Goal: Task Accomplishment & Management: Complete application form

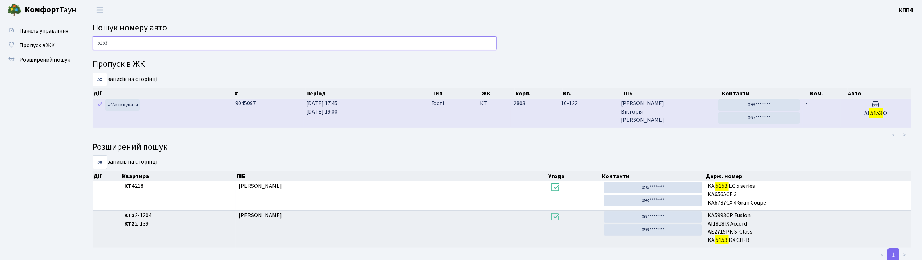
type input "5153"
click at [679, 115] on span "Захарченко Вікторія Леонідівна" at bounding box center [667, 111] width 92 height 25
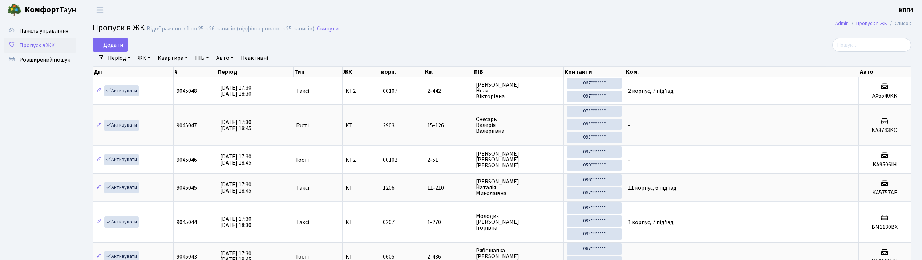
select select "25"
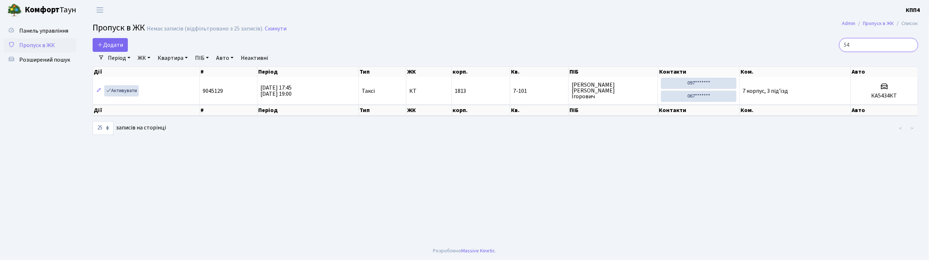
type input "5"
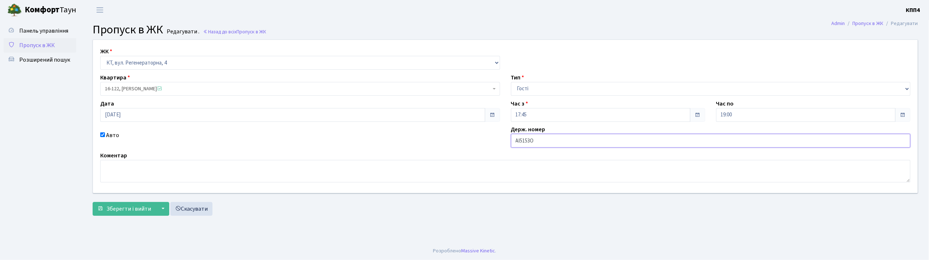
click at [535, 142] on input "АІ5153О" at bounding box center [711, 141] width 400 height 14
type input "АІ5153ОО"
click at [122, 208] on span "Зберегти і вийти" at bounding box center [128, 209] width 45 height 8
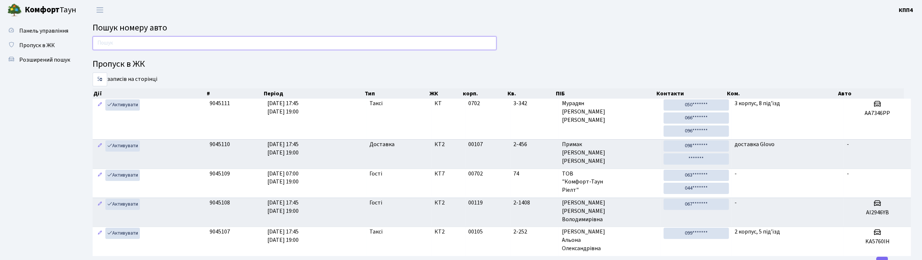
click at [106, 47] on input "text" at bounding box center [295, 43] width 404 height 14
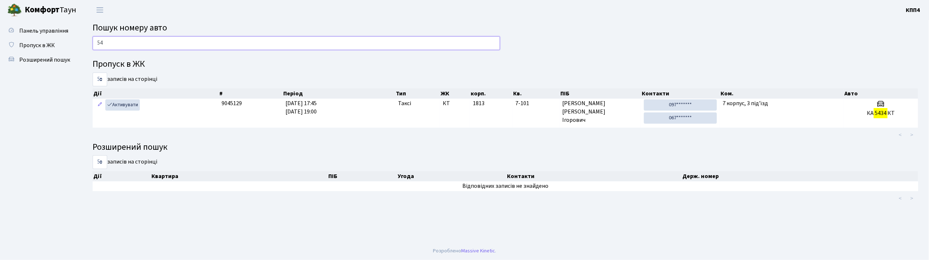
type input "5"
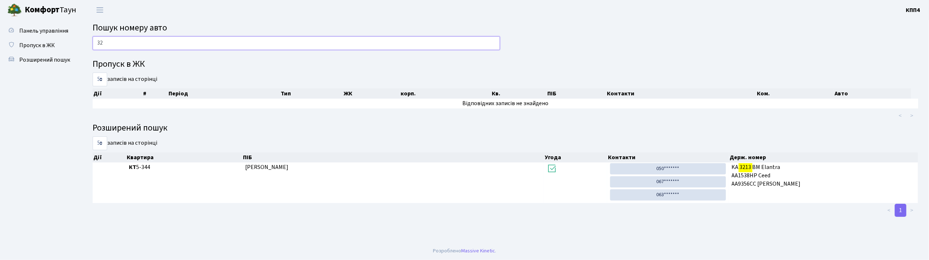
type input "3"
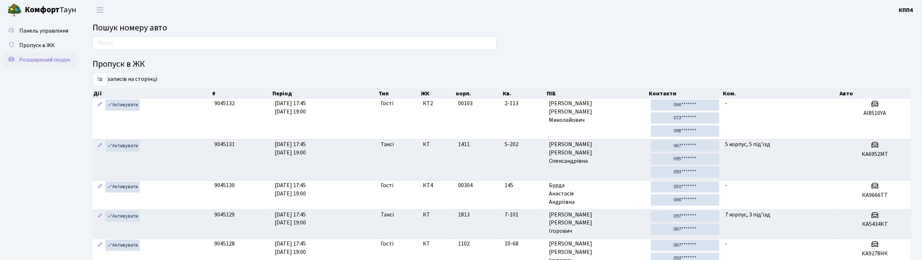
click at [59, 62] on span "Розширений пошук" at bounding box center [44, 60] width 51 height 8
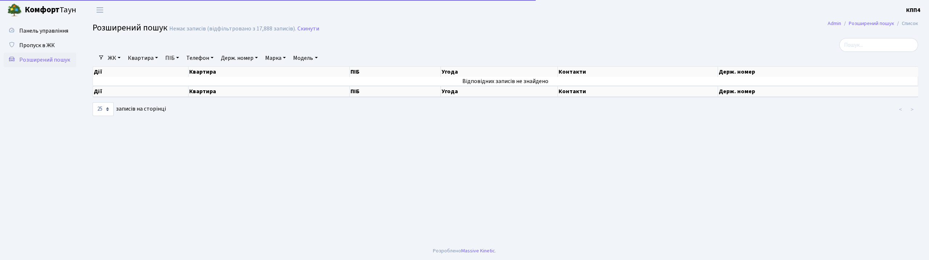
select select "25"
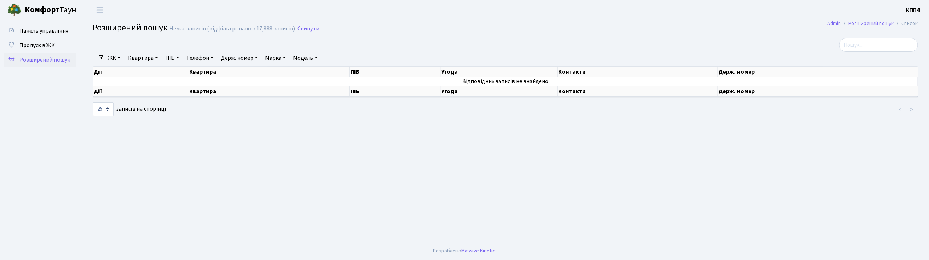
click at [150, 62] on link "Квартира" at bounding box center [143, 58] width 36 height 12
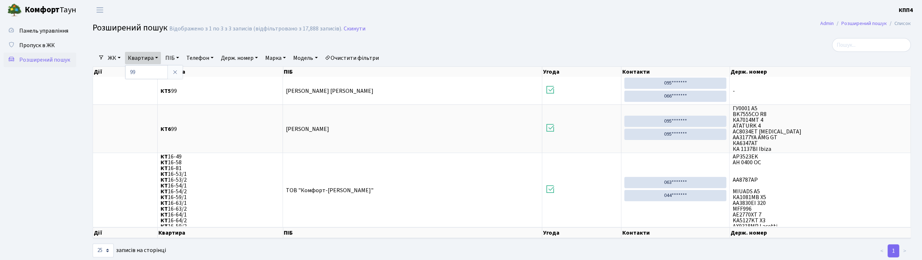
click at [114, 62] on link "ЖК" at bounding box center [114, 58] width 19 height 12
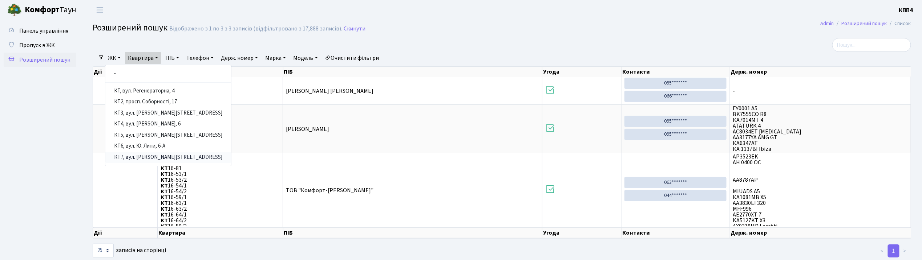
click at [146, 158] on link "КТ7, вул. Березнева, 12" at bounding box center [168, 157] width 126 height 11
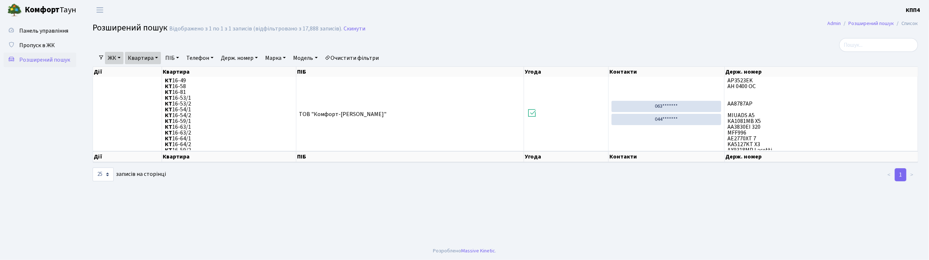
click at [150, 61] on link "Квартира" at bounding box center [143, 58] width 36 height 12
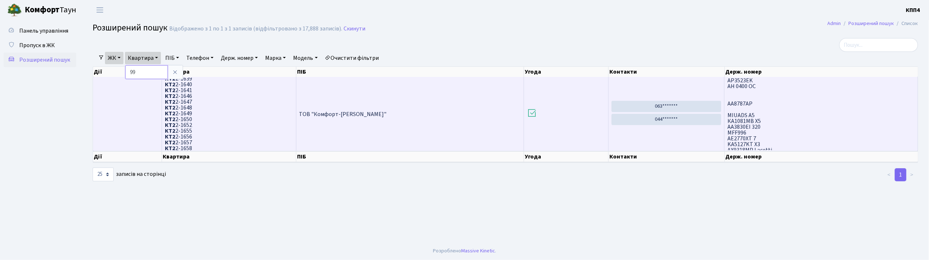
scroll to position [290, 0]
type input "9"
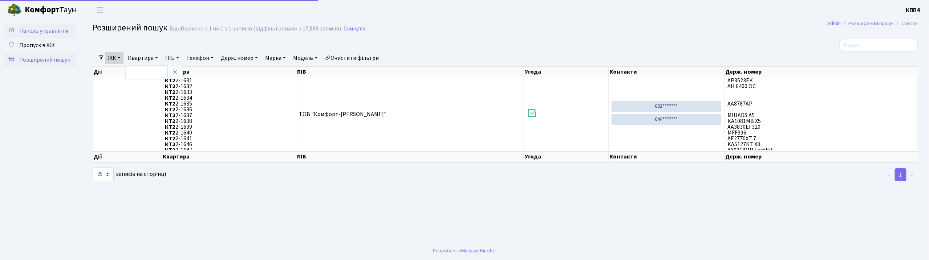
click at [52, 25] on link "Панель управління" at bounding box center [40, 31] width 73 height 15
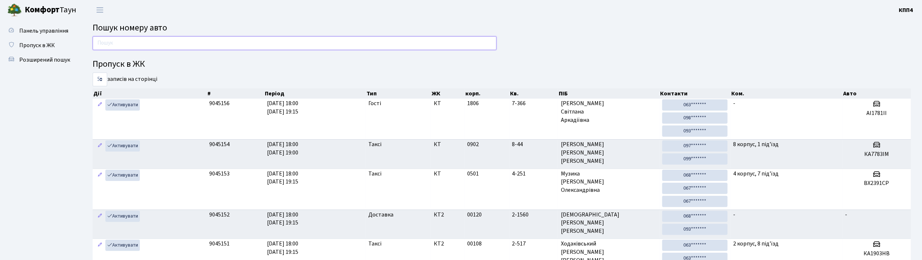
click at [102, 44] on input "text" at bounding box center [295, 43] width 404 height 14
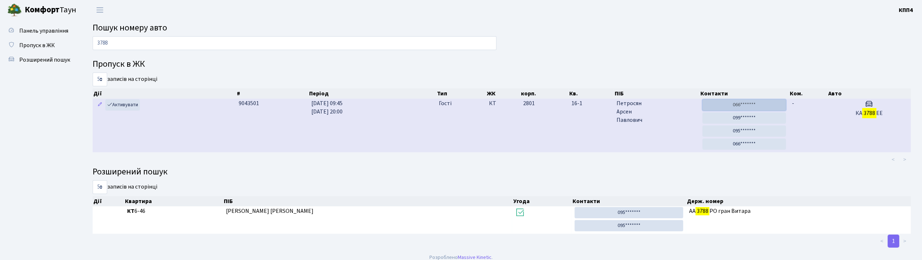
click at [717, 104] on link "066*******" at bounding box center [744, 104] width 84 height 11
click at [743, 115] on link "099*******" at bounding box center [744, 118] width 84 height 11
click at [737, 132] on link "095*******" at bounding box center [744, 131] width 84 height 11
click at [751, 146] on link "066*******" at bounding box center [744, 144] width 84 height 11
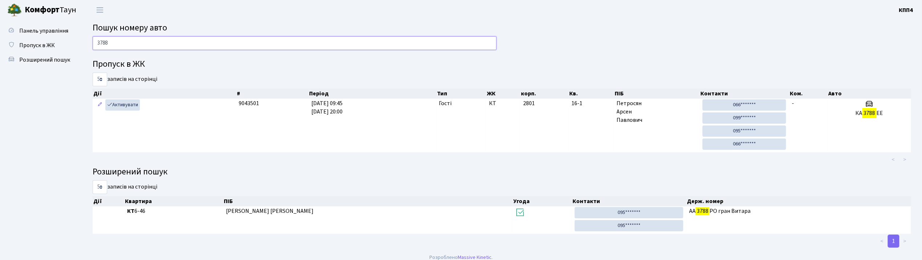
click at [108, 43] on input "3788" at bounding box center [295, 43] width 404 height 14
type input "3"
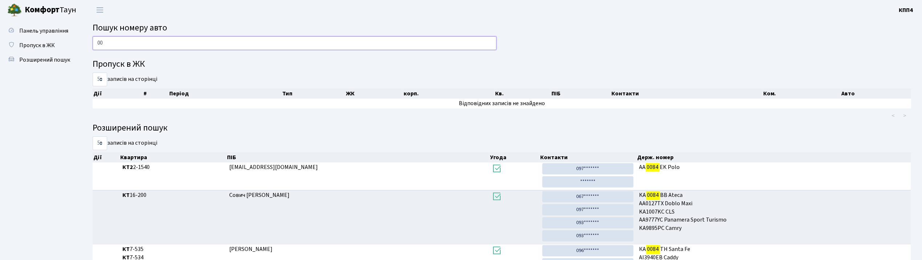
type input "0"
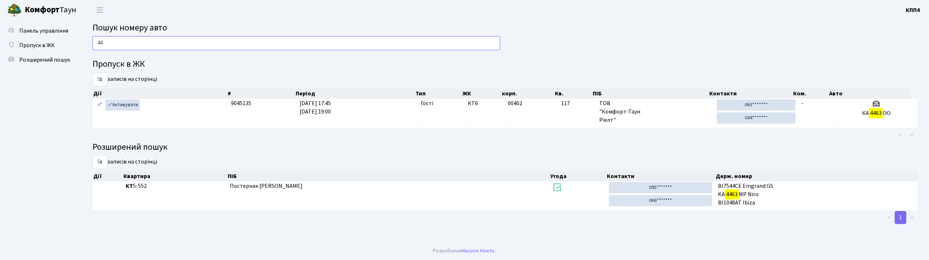
type input "4"
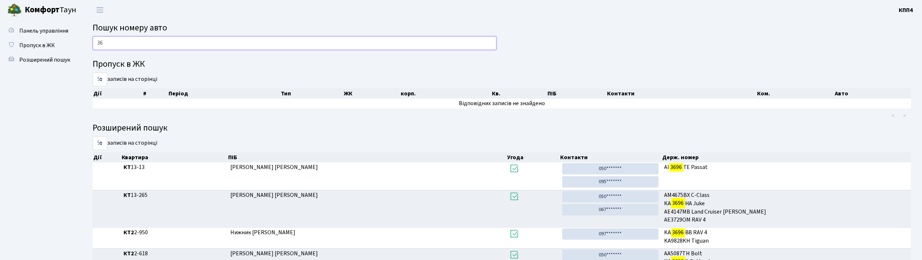
type input "3"
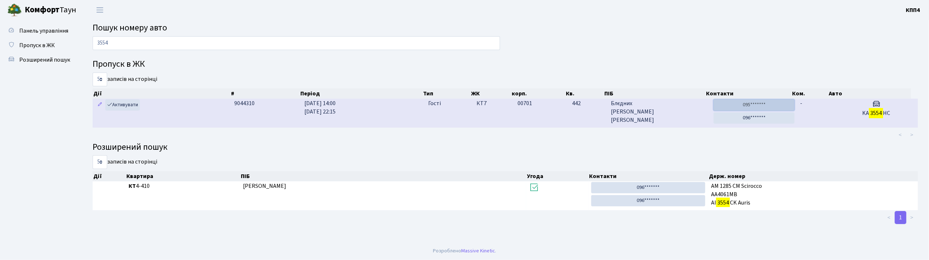
click at [756, 103] on link "095*******" at bounding box center [753, 104] width 81 height 11
click at [745, 119] on link "096*******" at bounding box center [753, 118] width 81 height 11
click at [741, 122] on link "096*******" at bounding box center [753, 118] width 81 height 11
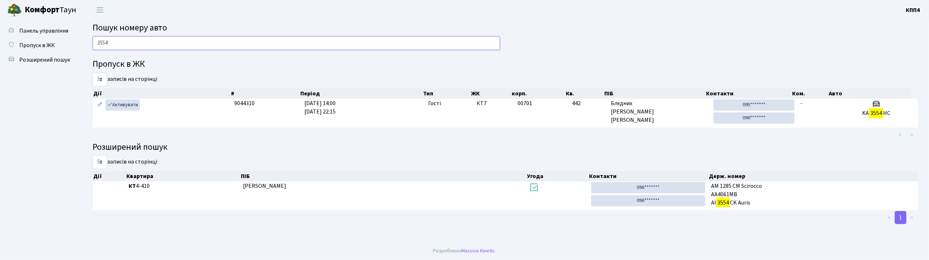
click at [120, 42] on input "3554" at bounding box center [296, 43] width 407 height 14
type input "3"
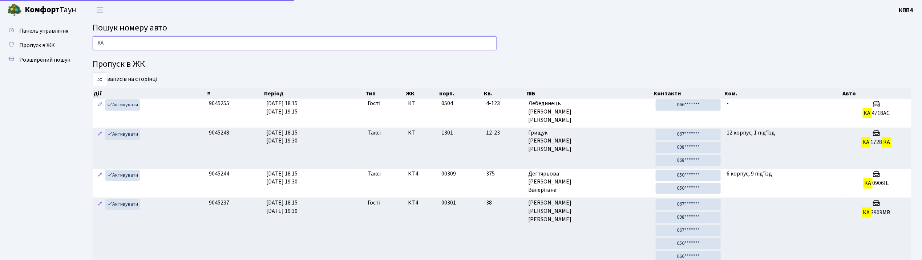
type input "К"
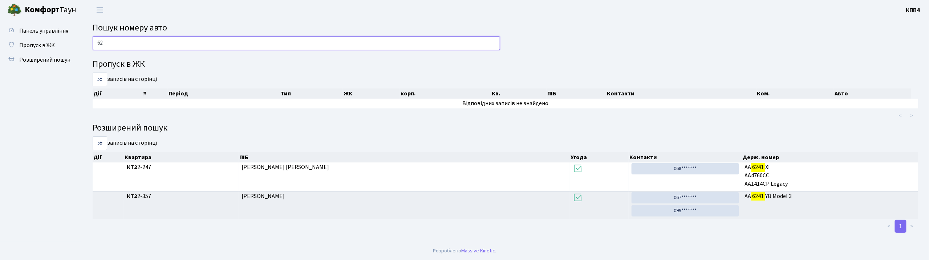
type input "6"
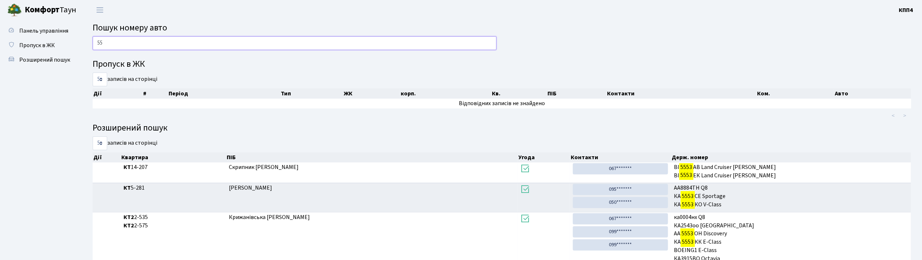
type input "5"
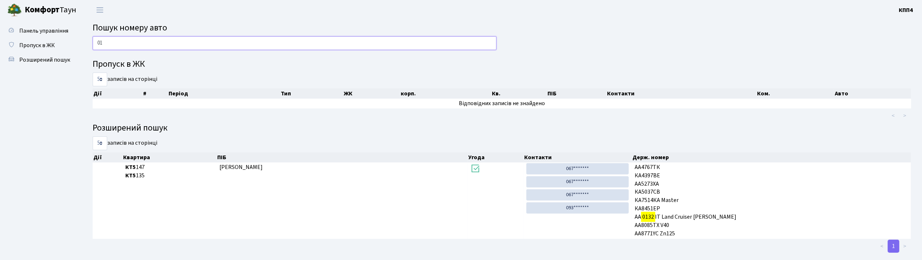
type input "0"
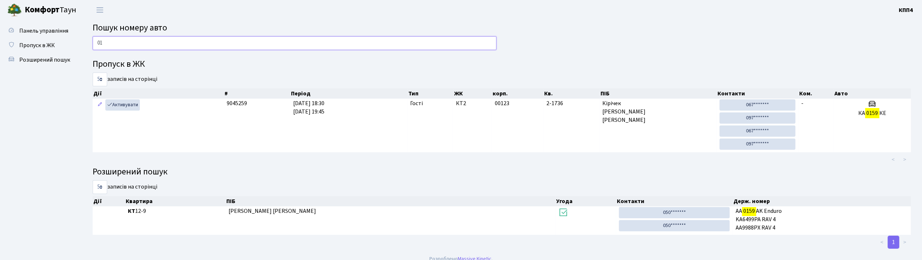
type input "0"
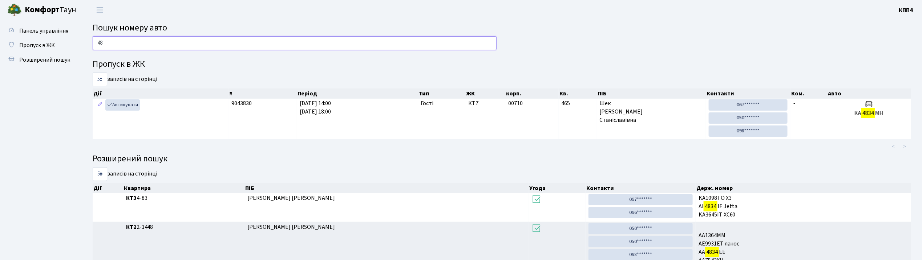
type input "4"
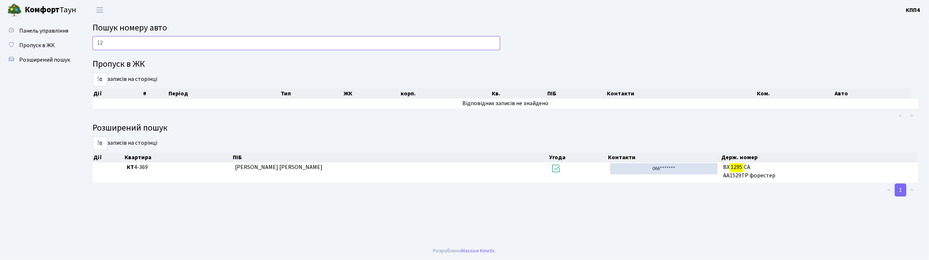
type input "1"
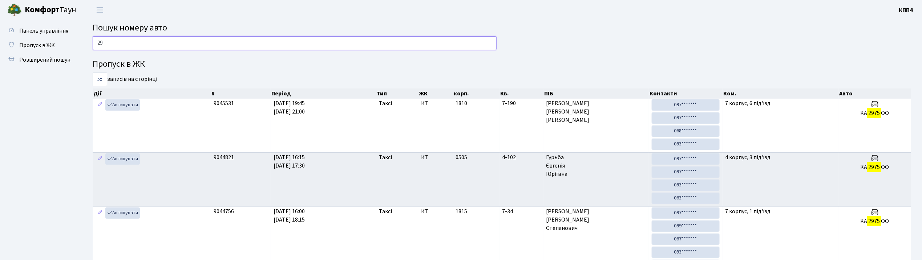
type input "2"
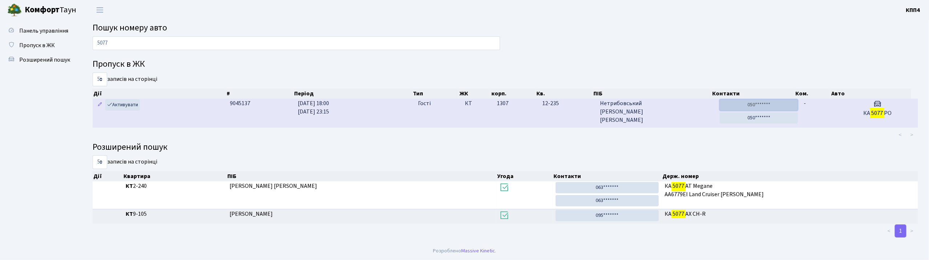
click at [748, 107] on link "050*******" at bounding box center [759, 104] width 78 height 11
click at [757, 122] on link "050*******" at bounding box center [759, 118] width 78 height 11
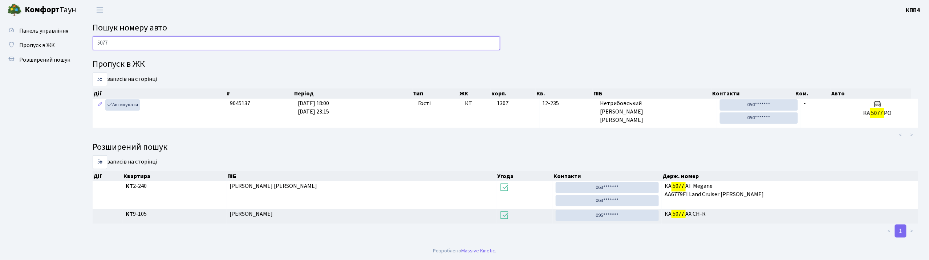
click at [134, 45] on input "5077" at bounding box center [296, 43] width 407 height 14
type input "5"
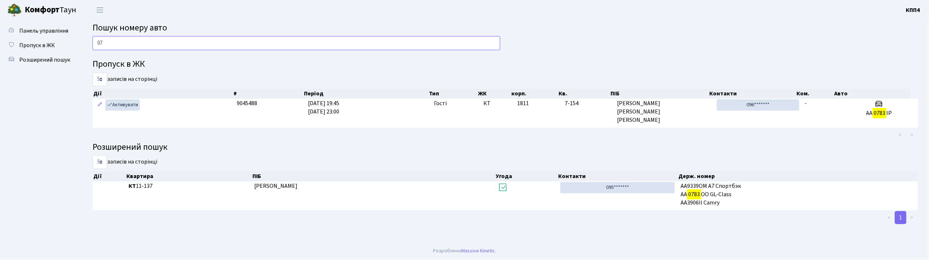
type input "0"
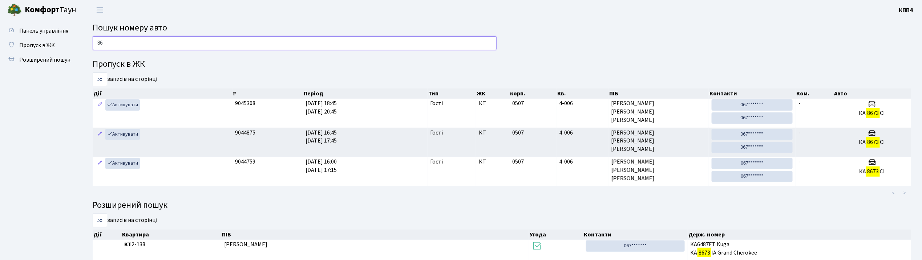
type input "8"
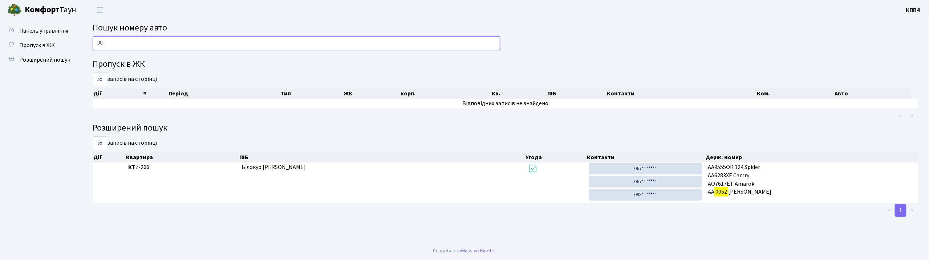
type input "0"
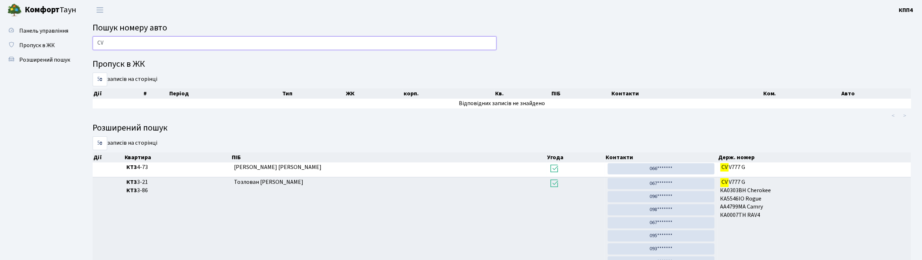
type input "C"
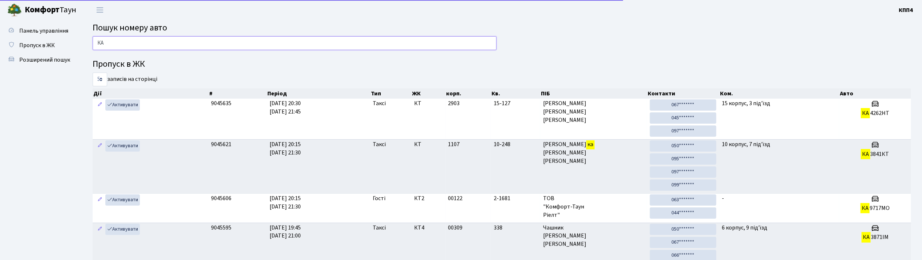
type input "К"
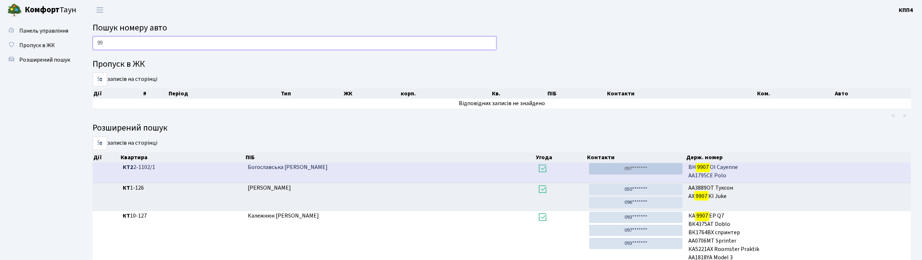
type input "9"
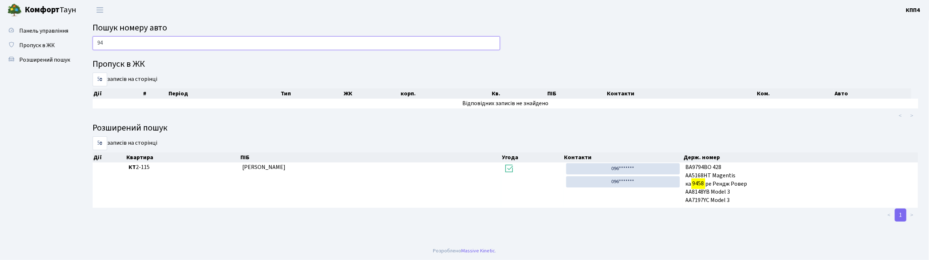
type input "9"
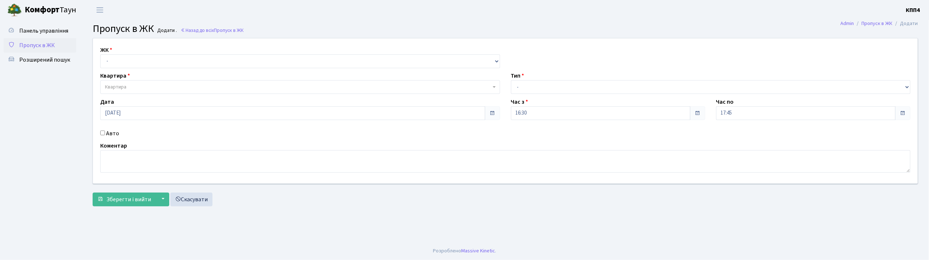
click at [103, 134] on input "Авто" at bounding box center [102, 133] width 5 height 5
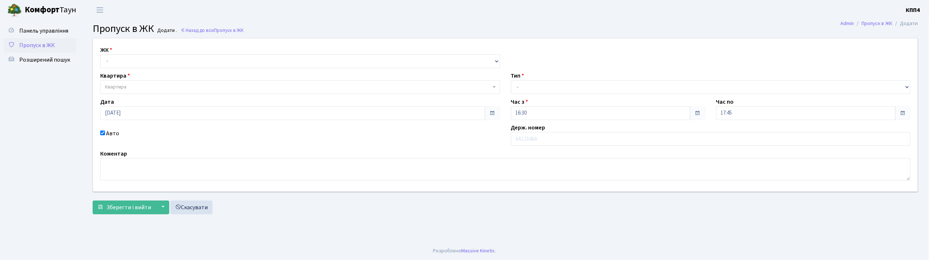
click at [103, 134] on input "Авто" at bounding box center [102, 133] width 5 height 5
checkbox input "false"
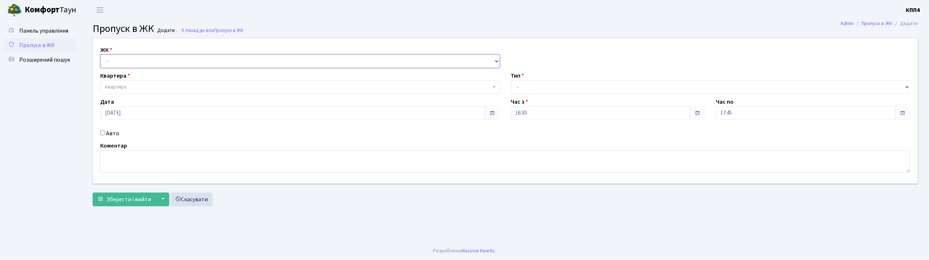
click at [121, 63] on select "- КТ, вул. Регенераторна, 4 КТ2, просп. [STREET_ADDRESS] [STREET_ADDRESS] [PERS…" at bounding box center [300, 61] width 400 height 14
select select "271"
click at [100, 54] on select "- КТ, вул. Регенераторна, 4 КТ2, просп. [STREET_ADDRESS] [STREET_ADDRESS] [PERS…" at bounding box center [300, 61] width 400 height 14
select select
click at [122, 85] on span "Квартира" at bounding box center [115, 87] width 21 height 7
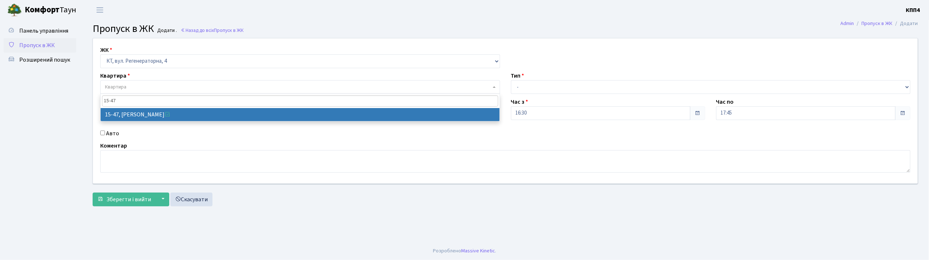
type input "15-47"
select select "8822"
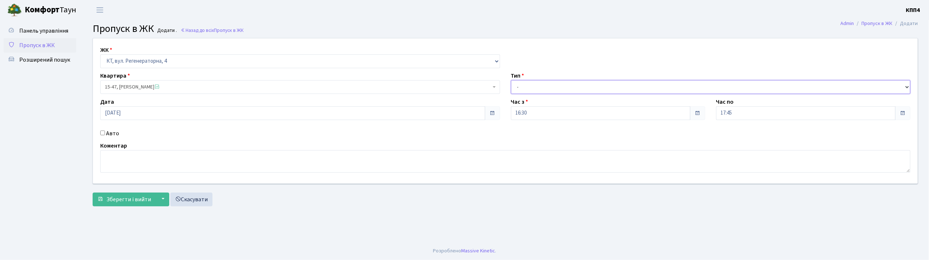
click at [526, 88] on select "- Доставка Таксі Гості Сервіс" at bounding box center [711, 87] width 400 height 14
select select "1"
click at [511, 80] on select "- Доставка Таксі Гості Сервіс" at bounding box center [711, 87] width 400 height 14
click at [140, 204] on span "Зберегти і вийти" at bounding box center [128, 200] width 45 height 8
click at [102, 135] on input "Авто" at bounding box center [102, 133] width 5 height 5
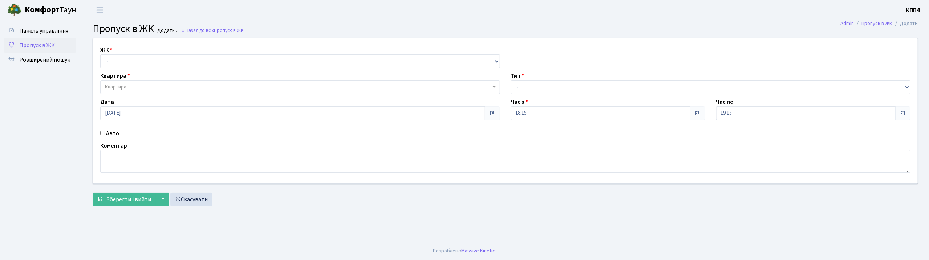
checkbox input "true"
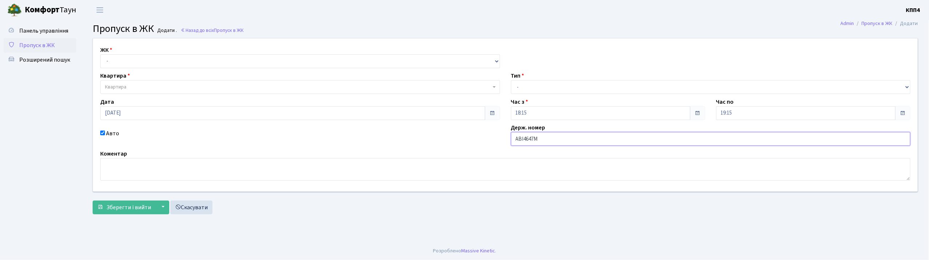
click at [521, 139] on input "АВІ4647М" at bounding box center [711, 139] width 400 height 14
click at [545, 136] on input "АІ4647М" at bounding box center [711, 139] width 400 height 14
type input "АІ4647МХ"
click at [142, 62] on select "- КТ, вул. Регенераторна, 4 КТ2, просп. [STREET_ADDRESS] [STREET_ADDRESS] [PERS…" at bounding box center [300, 61] width 400 height 14
select select "271"
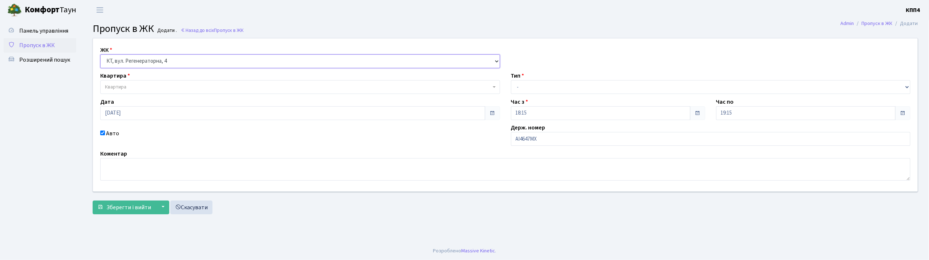
click at [100, 54] on select "- КТ, вул. Регенераторна, 4 КТ2, просп. [STREET_ADDRESS] [STREET_ADDRESS] [PERS…" at bounding box center [300, 61] width 400 height 14
select select
click at [143, 84] on span "Квартира" at bounding box center [298, 87] width 386 height 7
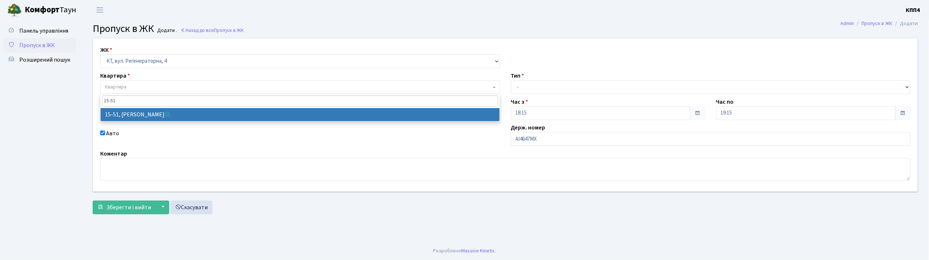
type input "15-51"
select select "8826"
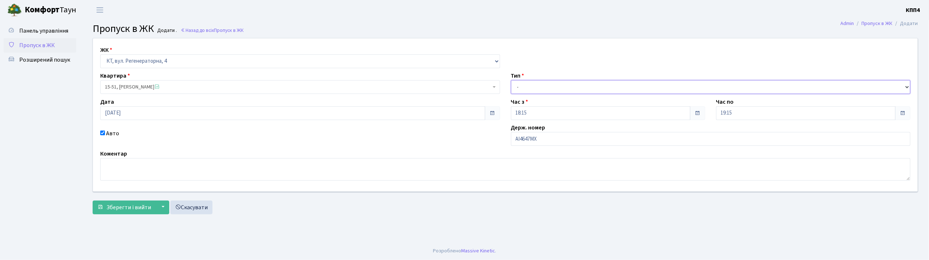
click at [519, 85] on select "- Доставка Таксі Гості Сервіс" at bounding box center [711, 87] width 400 height 14
select select "2"
click at [511, 80] on select "- Доставка Таксі Гості Сервіс" at bounding box center [711, 87] width 400 height 14
click at [140, 203] on button "Зберегти і вийти" at bounding box center [124, 208] width 63 height 14
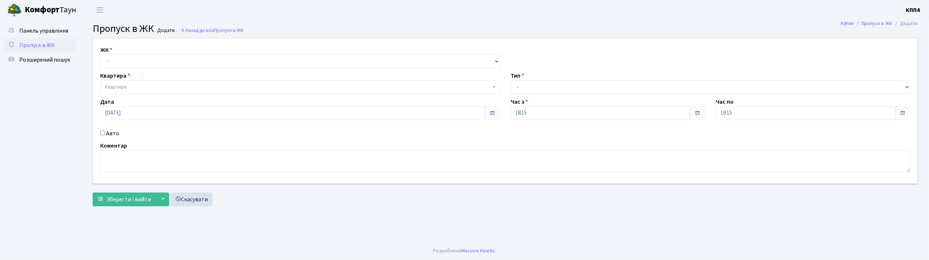
click at [105, 135] on input "Авто" at bounding box center [102, 133] width 5 height 5
checkbox input "true"
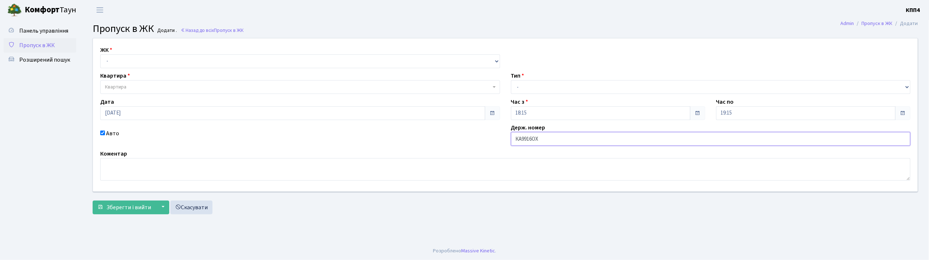
type input "КА9916ОХ"
click at [113, 61] on select "- КТ, вул. Регенераторна, 4 КТ2, просп. [STREET_ADDRESS] [STREET_ADDRESS] [PERS…" at bounding box center [300, 61] width 400 height 14
select select "271"
click at [100, 54] on select "- КТ, вул. Регенераторна, 4 КТ2, просп. [STREET_ADDRESS] [STREET_ADDRESS] [PERS…" at bounding box center [300, 61] width 400 height 14
select select
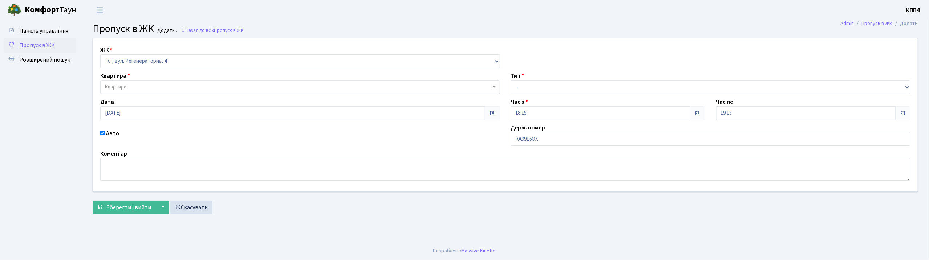
click at [112, 82] on span "Квартира" at bounding box center [300, 87] width 400 height 14
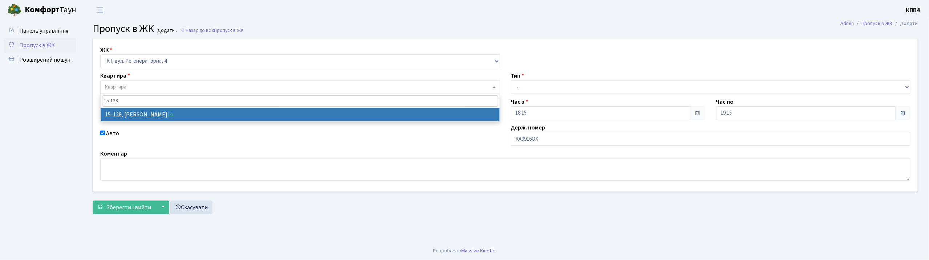
type input "15-128"
select select "8903"
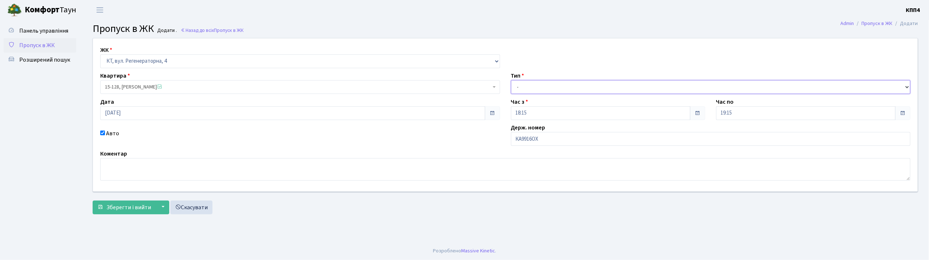
click at [559, 89] on select "- Доставка Таксі Гості Сервіс" at bounding box center [711, 87] width 400 height 14
select select "2"
click at [511, 80] on select "- Доставка Таксі Гості Сервіс" at bounding box center [711, 87] width 400 height 14
click at [131, 211] on span "Зберегти і вийти" at bounding box center [128, 208] width 45 height 8
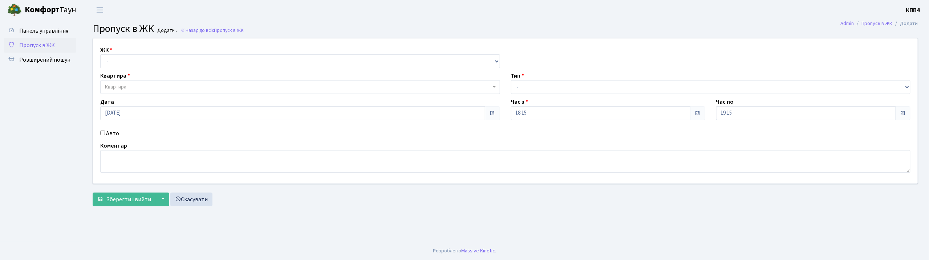
click at [103, 134] on input "Авто" at bounding box center [102, 133] width 5 height 5
checkbox input "true"
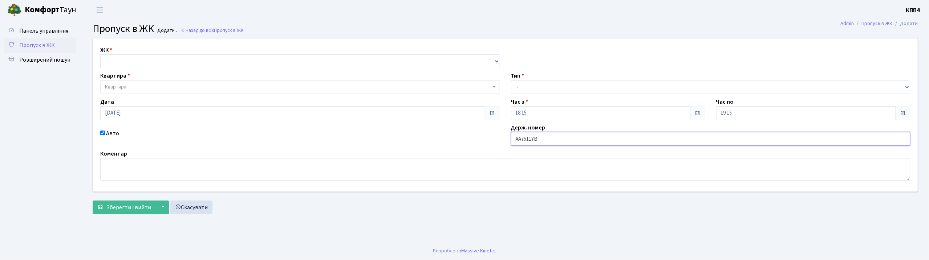
type input "АА7511YB"
click at [117, 61] on select "- КТ, вул. Регенераторна, 4 КТ2, просп. [STREET_ADDRESS] [STREET_ADDRESS] [PERS…" at bounding box center [300, 61] width 400 height 14
select select "271"
click at [100, 54] on select "- КТ, вул. Регенераторна, 4 КТ2, просп. [STREET_ADDRESS] [STREET_ADDRESS] [PERS…" at bounding box center [300, 61] width 400 height 14
select select
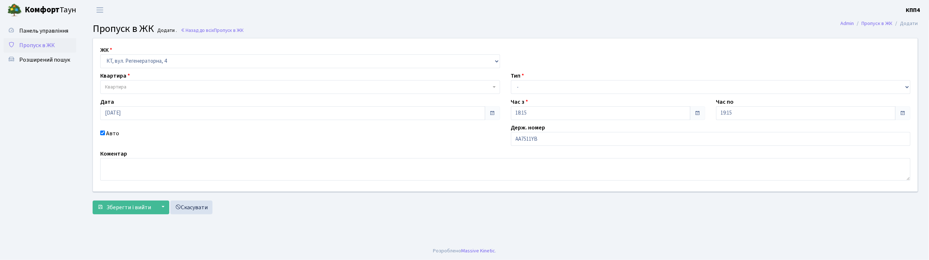
click at [126, 86] on span "Квартира" at bounding box center [115, 87] width 21 height 7
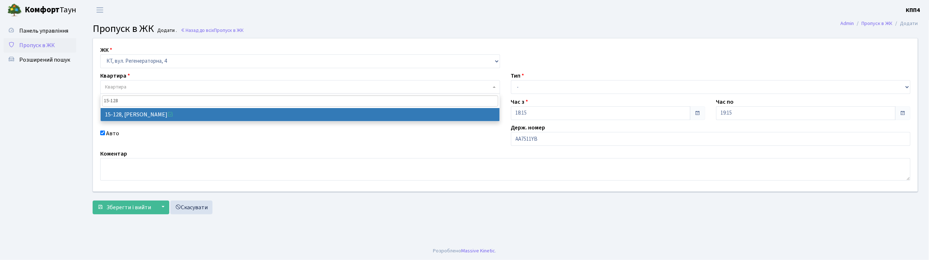
type input "15-128"
select select "8903"
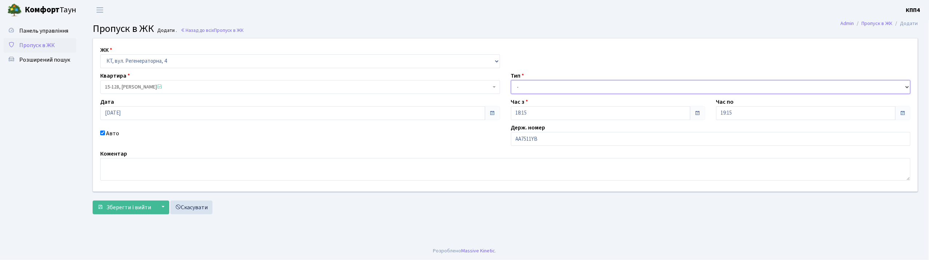
click at [517, 89] on select "- Доставка Таксі Гості Сервіс" at bounding box center [711, 87] width 400 height 14
select select "2"
click at [511, 80] on select "- Доставка Таксі Гості Сервіс" at bounding box center [711, 87] width 400 height 14
click at [134, 210] on span "Зберегти і вийти" at bounding box center [128, 208] width 45 height 8
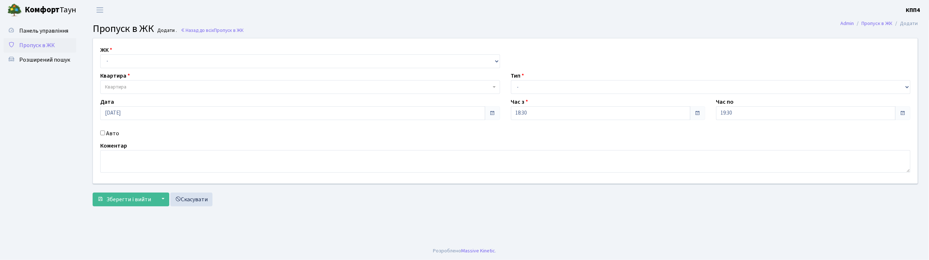
click at [101, 134] on input "Авто" at bounding box center [102, 133] width 5 height 5
checkbox input "true"
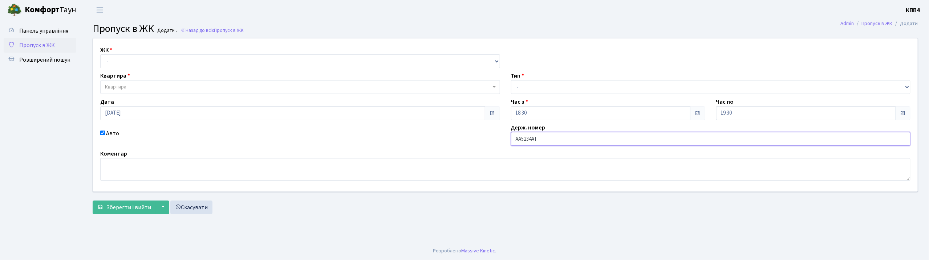
type input "АА5234АТ"
drag, startPoint x: 114, startPoint y: 56, endPoint x: 114, endPoint y: 60, distance: 4.4
click at [114, 56] on select "- КТ, вул. Регенераторна, 4 КТ2, просп. [STREET_ADDRESS] [STREET_ADDRESS] [PERS…" at bounding box center [300, 61] width 400 height 14
select select "271"
click at [100, 54] on select "- КТ, вул. Регенераторна, 4 КТ2, просп. [STREET_ADDRESS] [STREET_ADDRESS] [PERS…" at bounding box center [300, 61] width 400 height 14
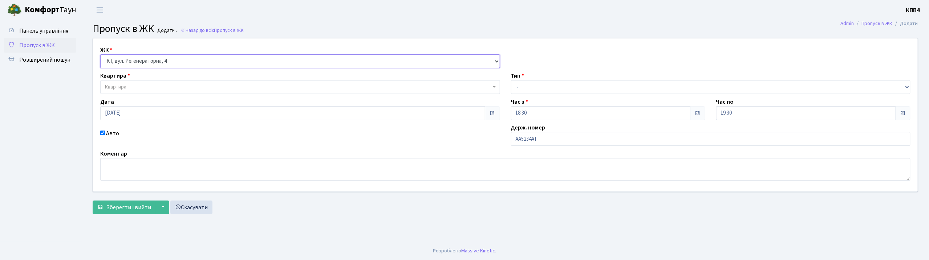
select select
click at [118, 87] on span "Квартира" at bounding box center [115, 87] width 21 height 7
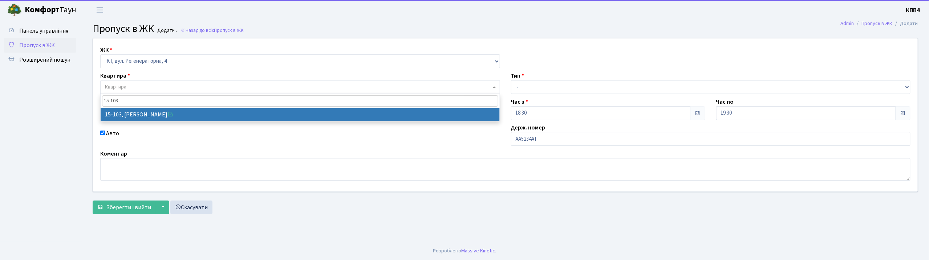
type input "15-103"
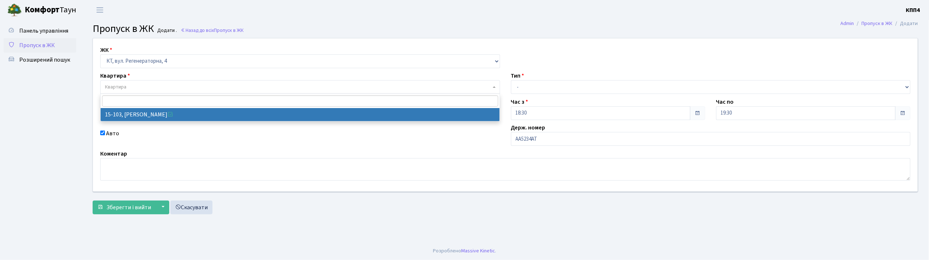
select select "8878"
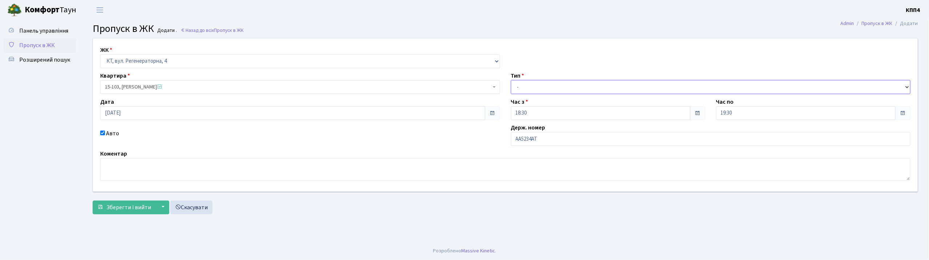
click at [544, 82] on select "- Доставка Таксі Гості Сервіс" at bounding box center [711, 87] width 400 height 14
select select "3"
click at [511, 80] on select "- Доставка Таксі Гості Сервіс" at bounding box center [711, 87] width 400 height 14
click at [140, 207] on span "Зберегти і вийти" at bounding box center [128, 208] width 45 height 8
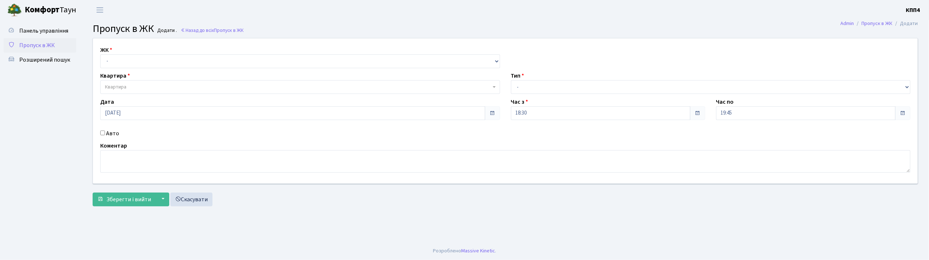
click at [103, 133] on input "Авто" at bounding box center [102, 133] width 5 height 5
checkbox input "true"
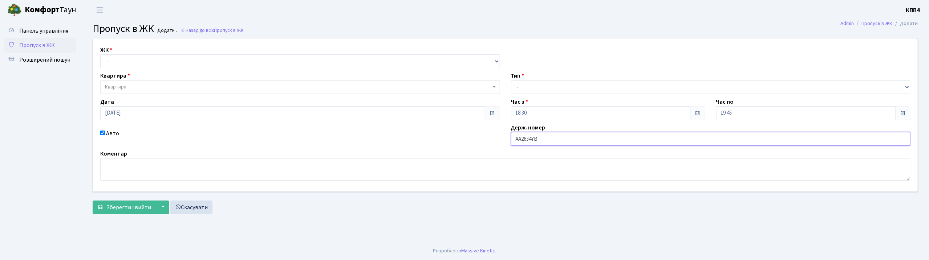
type input "АА2634YB"
click at [113, 57] on select "- КТ, вул. Регенераторна, 4 КТ2, просп. Соборності, 17 КТ3, вул. Березнева, 16 …" at bounding box center [300, 61] width 400 height 14
select select "271"
click at [100, 54] on select "- КТ, вул. Регенераторна, 4 КТ2, просп. Соборності, 17 КТ3, вул. Березнева, 16 …" at bounding box center [300, 61] width 400 height 14
select select
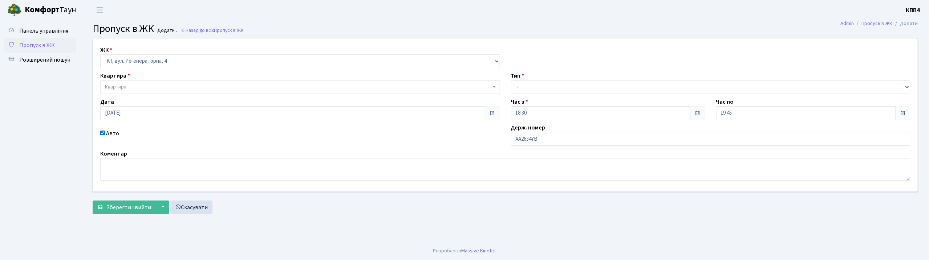
click at [123, 88] on span "Квартира" at bounding box center [115, 87] width 21 height 7
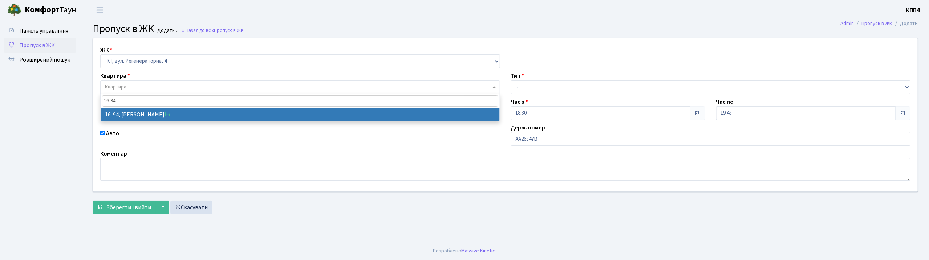
type input "16-94"
select select "8655"
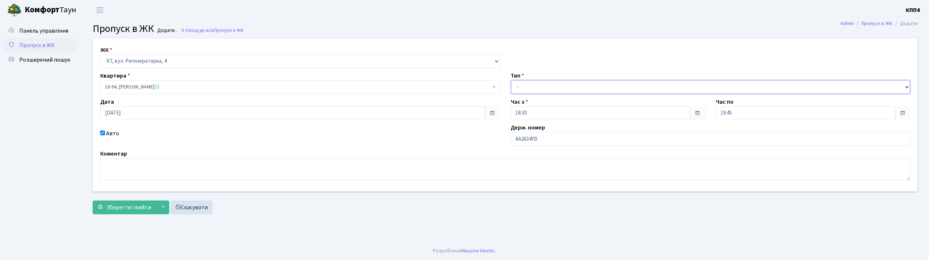
click at [541, 90] on select "- Доставка Таксі Гості Сервіс" at bounding box center [711, 87] width 400 height 14
select select "2"
click at [511, 80] on select "- Доставка Таксі Гості Сервіс" at bounding box center [711, 87] width 400 height 14
click at [119, 208] on span "Зберегти і вийти" at bounding box center [128, 208] width 45 height 8
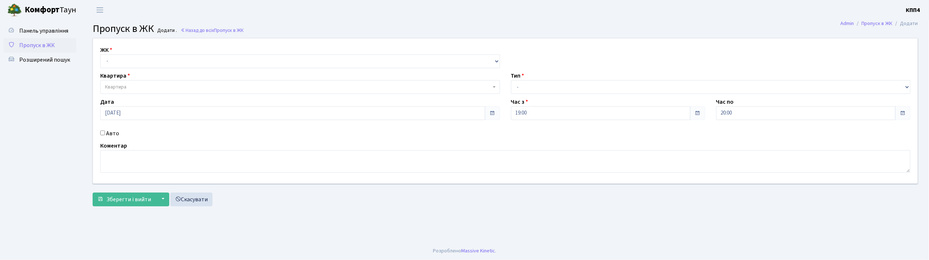
click at [101, 131] on input "Авто" at bounding box center [102, 133] width 5 height 5
checkbox input "true"
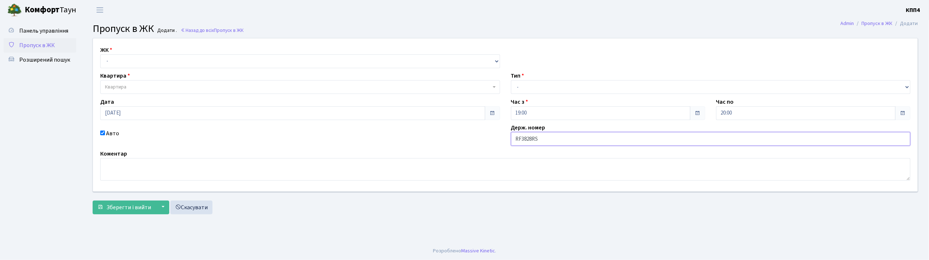
click at [522, 139] on input "RF3828RS" at bounding box center [711, 139] width 400 height 14
click at [542, 141] on input "КА3828RS" at bounding box center [711, 139] width 400 height 14
type input "КА3828КІ"
click at [139, 61] on select "- КТ, вул. Регенераторна, 4 КТ2, просп. [STREET_ADDRESS] [STREET_ADDRESS] [PERS…" at bounding box center [300, 61] width 400 height 14
select select "271"
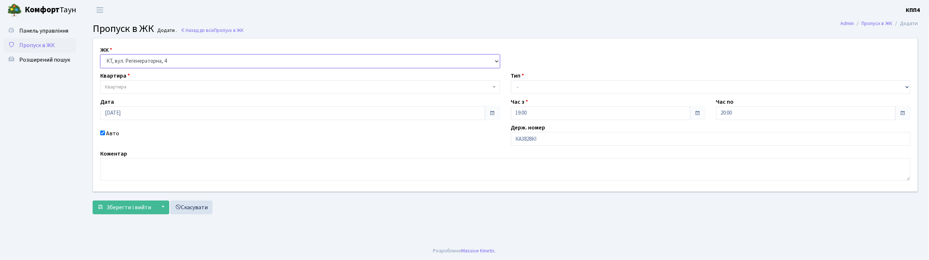
click at [100, 54] on select "- КТ, вул. Регенераторна, 4 КТ2, просп. [STREET_ADDRESS] [STREET_ADDRESS] [PERS…" at bounding box center [300, 61] width 400 height 14
select select
click at [129, 89] on span "Квартира" at bounding box center [298, 87] width 386 height 7
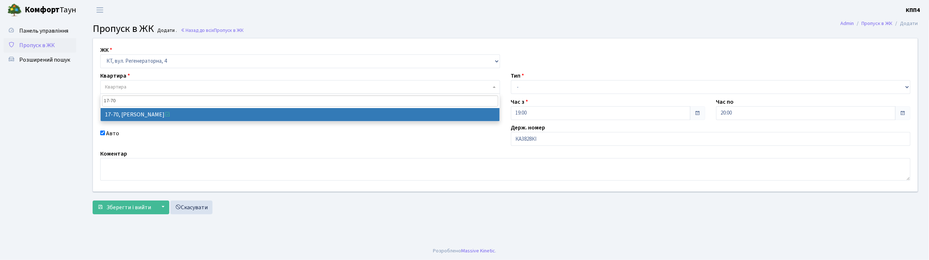
type input "17-70"
select select "9024"
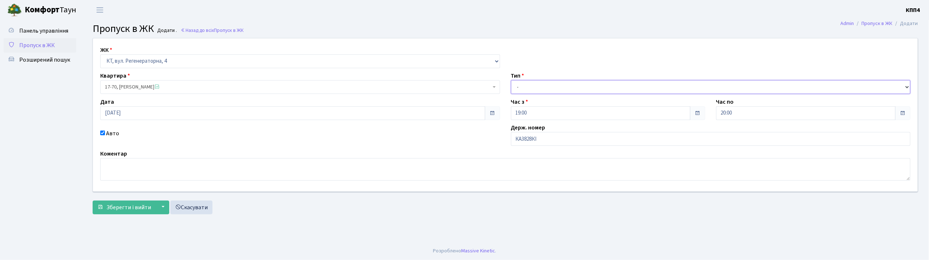
click at [530, 86] on select "- Доставка Таксі Гості Сервіс" at bounding box center [711, 87] width 400 height 14
select select "1"
click at [511, 80] on select "- Доставка Таксі Гості Сервіс" at bounding box center [711, 87] width 400 height 14
click at [139, 210] on span "Зберегти і вийти" at bounding box center [128, 208] width 45 height 8
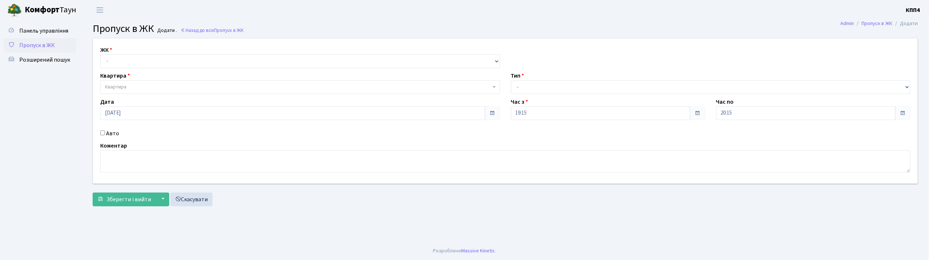
click at [104, 131] on input "Авто" at bounding box center [102, 133] width 5 height 5
checkbox input "true"
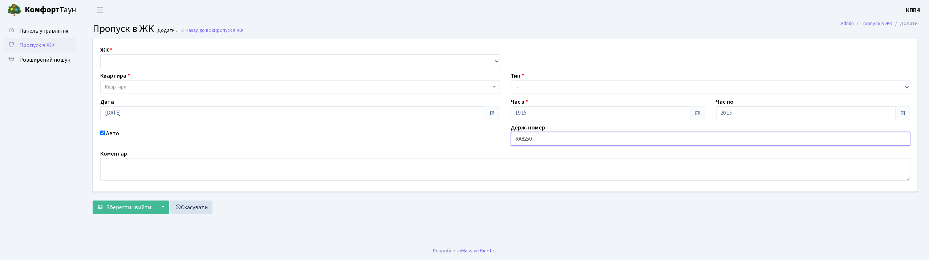
type input "КА8250КЕ"
click at [144, 57] on select "- КТ, вул. Регенераторна, 4 КТ2, просп. [STREET_ADDRESS] [STREET_ADDRESS] [PERS…" at bounding box center [300, 61] width 400 height 14
select select "271"
click at [100, 54] on select "- КТ, вул. Регенераторна, 4 КТ2, просп. [STREET_ADDRESS] [STREET_ADDRESS] [PERS…" at bounding box center [300, 61] width 400 height 14
select select
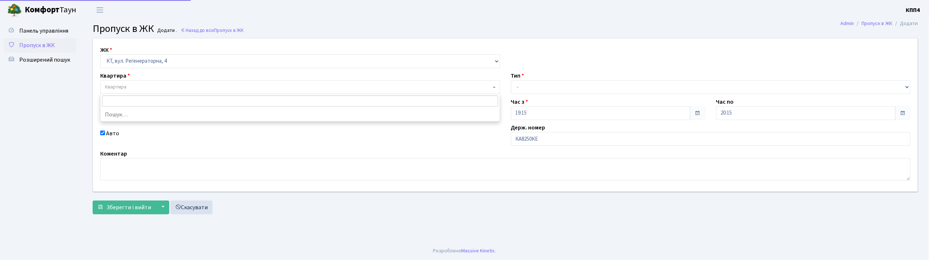
click at [139, 89] on span "Квартира" at bounding box center [298, 87] width 386 height 7
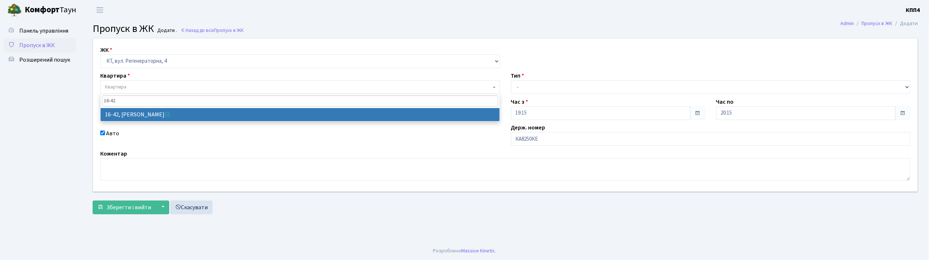
type input "16-42"
select select "8603"
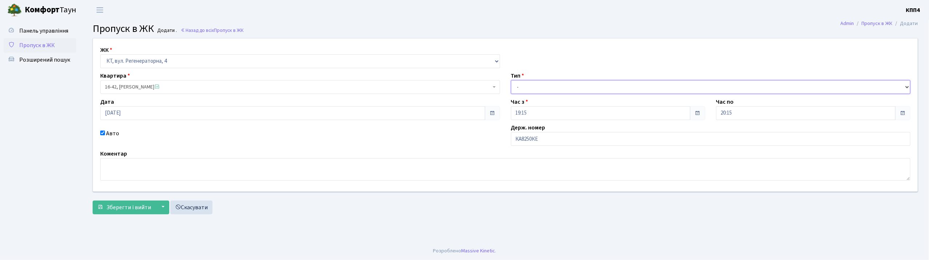
click at [523, 89] on select "- Доставка Таксі Гості Сервіс" at bounding box center [711, 87] width 400 height 14
select select "2"
click at [511, 80] on select "- Доставка Таксі Гості Сервіс" at bounding box center [711, 87] width 400 height 14
click at [137, 205] on span "Зберегти і вийти" at bounding box center [128, 208] width 45 height 8
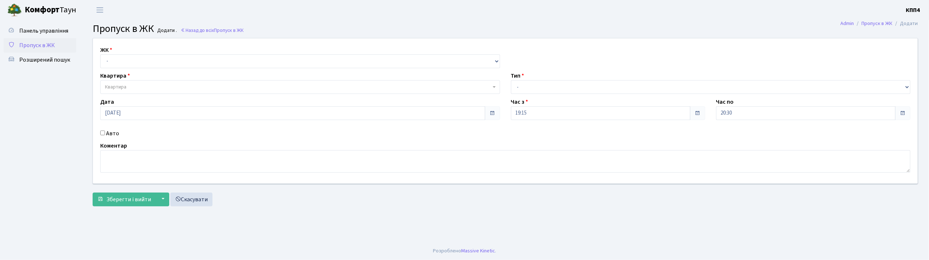
click at [102, 134] on input "Авто" at bounding box center [102, 133] width 5 height 5
checkbox input "true"
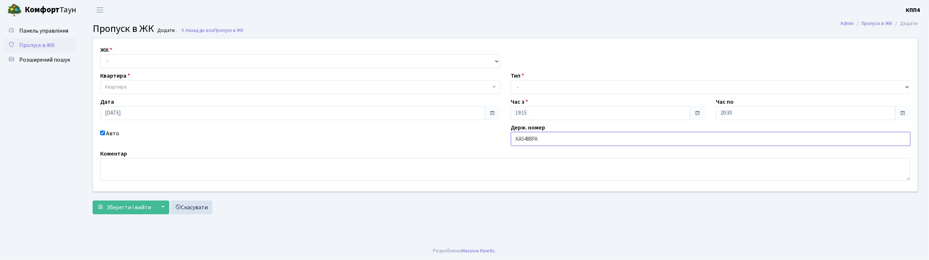
type input "КА5488РА"
click at [120, 60] on select "- КТ, вул. Регенераторна, 4 КТ2, просп. [STREET_ADDRESS] [STREET_ADDRESS] [PERS…" at bounding box center [300, 61] width 400 height 14
select select "296"
click at [100, 54] on select "- КТ, вул. Регенераторна, 4 КТ2, просп. [STREET_ADDRESS] [STREET_ADDRESS] [PERS…" at bounding box center [300, 61] width 400 height 14
select select
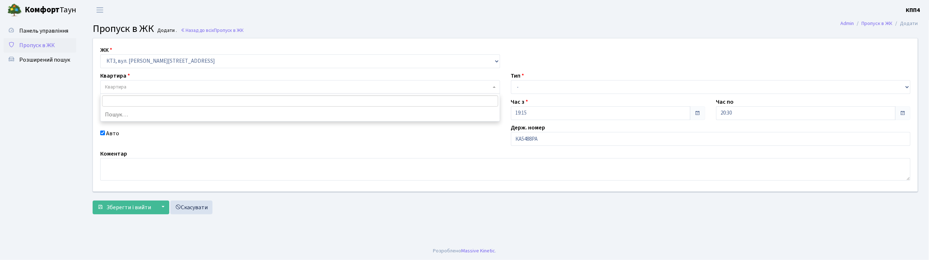
click at [132, 88] on span "Квартира" at bounding box center [298, 87] width 386 height 7
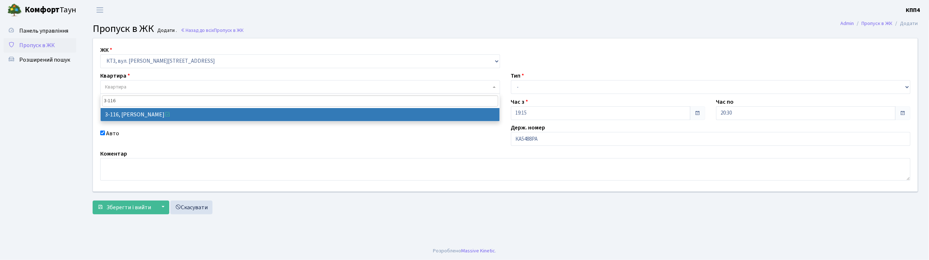
type input "3-116"
select select "16425"
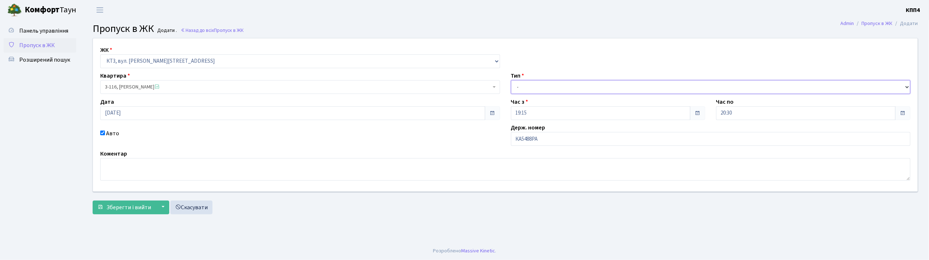
click at [542, 84] on select "- Доставка Таксі Гості Сервіс" at bounding box center [711, 87] width 400 height 14
select select "2"
click at [511, 80] on select "- Доставка Таксі Гості Сервіс" at bounding box center [711, 87] width 400 height 14
click at [133, 207] on span "Зберегти і вийти" at bounding box center [128, 208] width 45 height 8
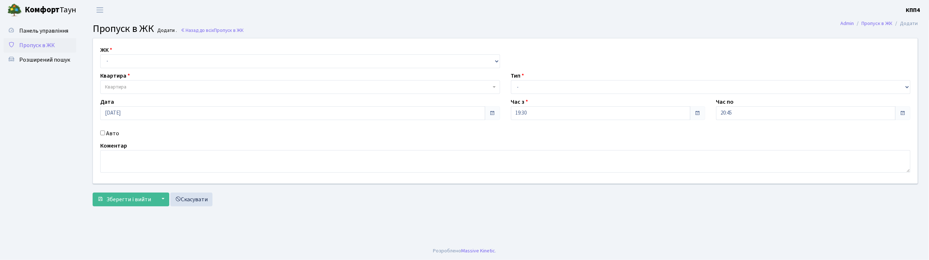
click at [102, 133] on input "Авто" at bounding box center [102, 133] width 5 height 5
checkbox input "true"
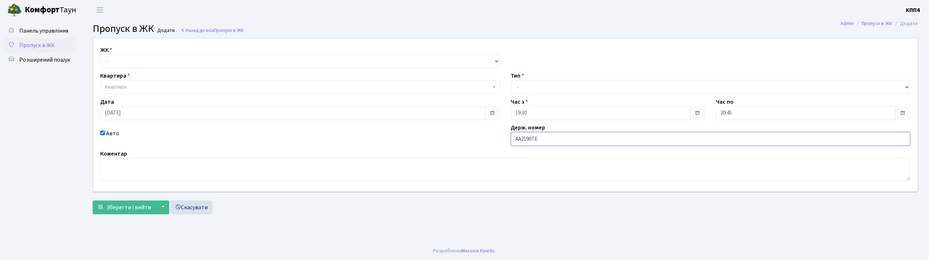
type input "АА2190ТЕ"
click at [121, 58] on select "- КТ, вул. Регенераторна, 4 КТ2, просп. [STREET_ADDRESS] [STREET_ADDRESS] [PERS…" at bounding box center [300, 61] width 400 height 14
select select "295"
click at [100, 54] on select "- КТ, вул. Регенераторна, 4 КТ2, просп. [STREET_ADDRESS] [STREET_ADDRESS] [PERS…" at bounding box center [300, 61] width 400 height 14
select select
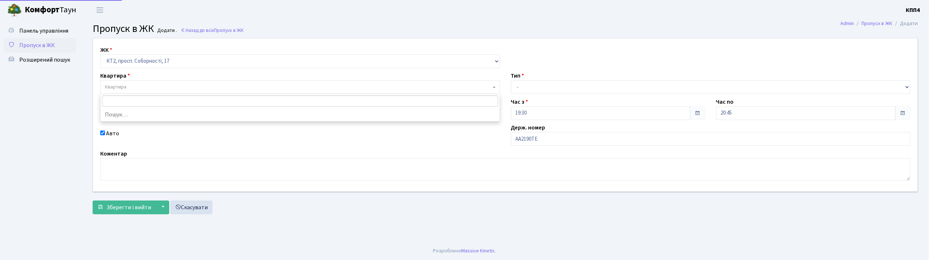
click at [124, 89] on span "Квартира" at bounding box center [115, 87] width 21 height 7
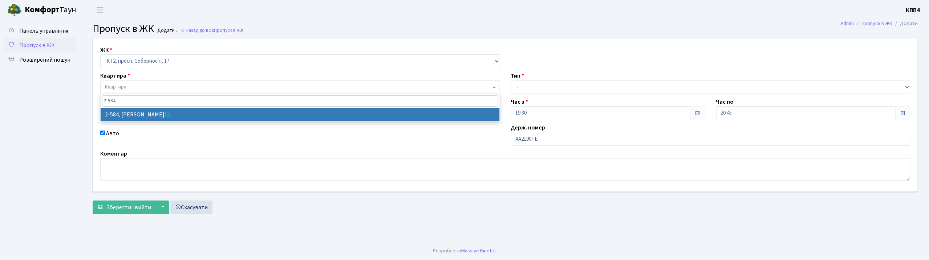
type input "2-584"
select select "15634"
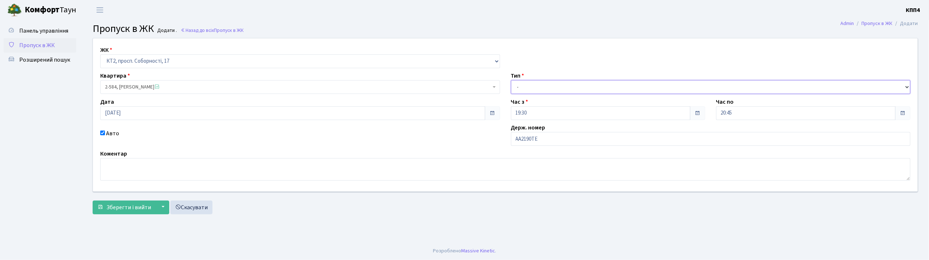
click at [521, 85] on select "- Доставка Таксі Гості Сервіс" at bounding box center [711, 87] width 400 height 14
select select "2"
click at [511, 80] on select "- Доставка Таксі Гості Сервіс" at bounding box center [711, 87] width 400 height 14
click at [122, 207] on span "Зберегти і вийти" at bounding box center [128, 208] width 45 height 8
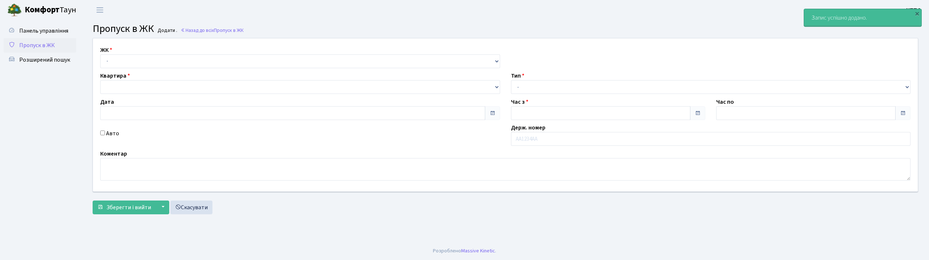
type input "[DATE]"
type input "19:45"
type input "20:45"
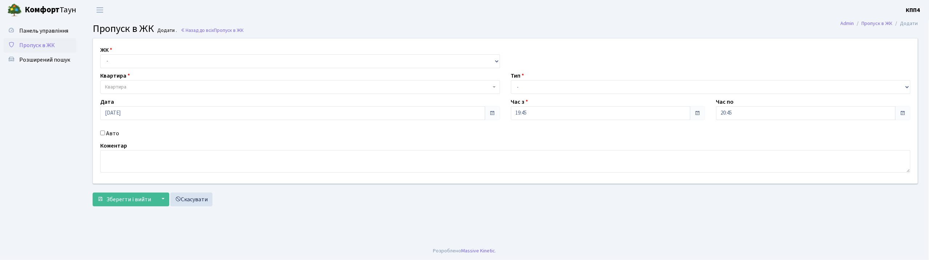
click at [103, 131] on input "Авто" at bounding box center [102, 133] width 5 height 5
checkbox input "true"
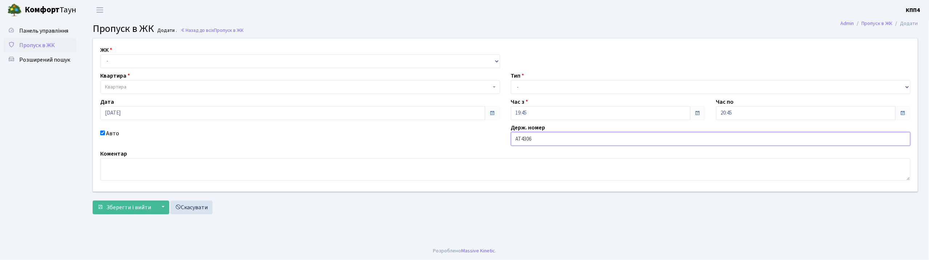
type input "АТ4306НТ"
click at [146, 60] on select "- КТ, вул. Регенераторна, 4 КТ2, просп. Соборності, 17 КТ3, вул. Березнева, 16 …" at bounding box center [300, 61] width 400 height 14
select select "271"
click at [100, 54] on select "- КТ, вул. Регенераторна, 4 КТ2, просп. Соборності, 17 КТ3, вул. Березнева, 16 …" at bounding box center [300, 61] width 400 height 14
select select
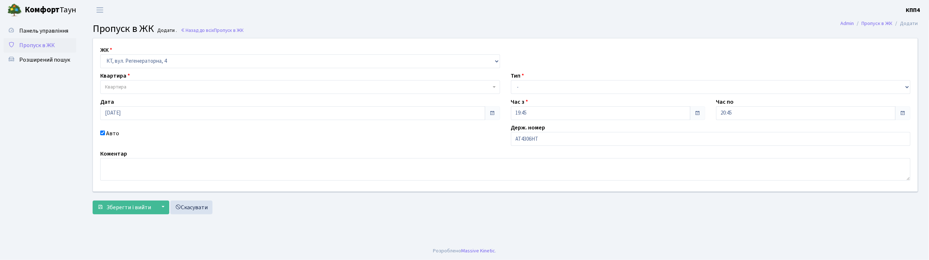
click at [148, 84] on span "Квартира" at bounding box center [298, 87] width 386 height 7
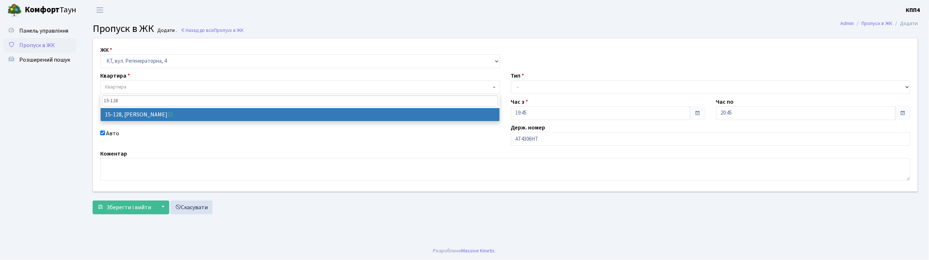
type input "15-128"
select select "8903"
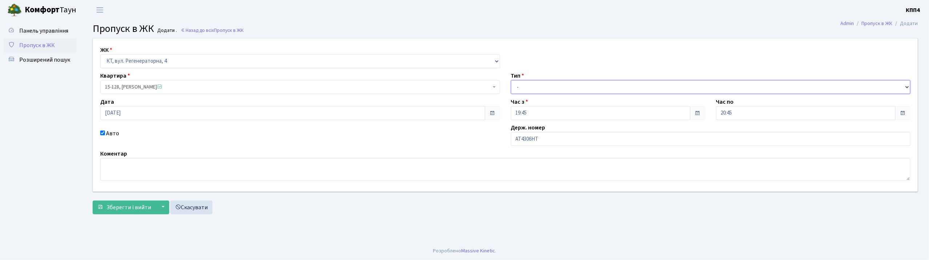
click at [558, 91] on select "- Доставка Таксі Гості Сервіс" at bounding box center [711, 87] width 400 height 14
select select "2"
click at [511, 80] on select "- Доставка Таксі Гості Сервіс" at bounding box center [711, 87] width 400 height 14
click at [138, 203] on button "Зберегти і вийти" at bounding box center [124, 208] width 63 height 14
